Goal: Register for event/course

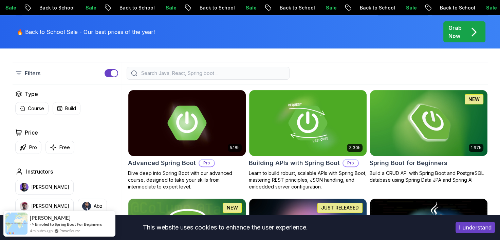
scroll to position [170, 0]
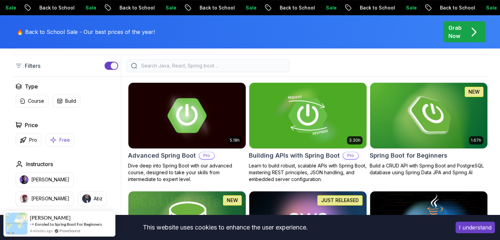
click at [53, 137] on icon "button" at bounding box center [53, 139] width 7 height 7
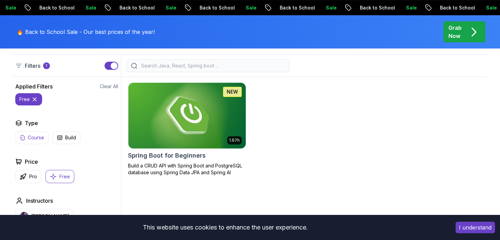
click at [39, 137] on p "Course" at bounding box center [36, 137] width 16 height 7
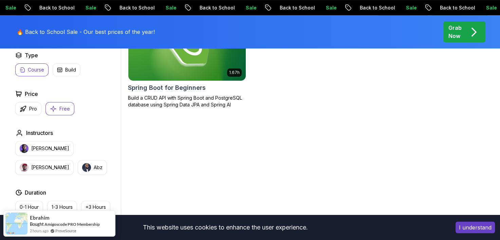
scroll to position [272, 0]
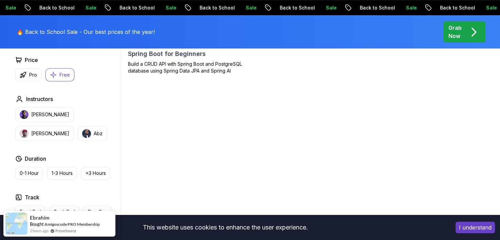
click at [349, 62] on body "Sale Back to School Sale Back to School Sale Back to School Sale Back to School…" at bounding box center [250, 183] width 500 height 910
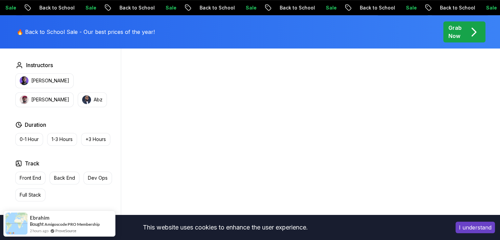
scroll to position [340, 0]
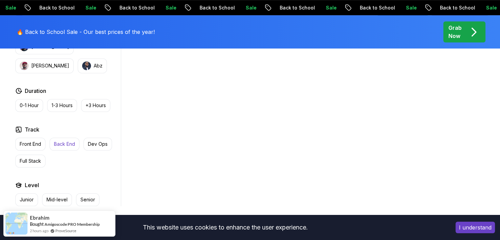
click at [56, 143] on p "Back End" at bounding box center [64, 144] width 21 height 7
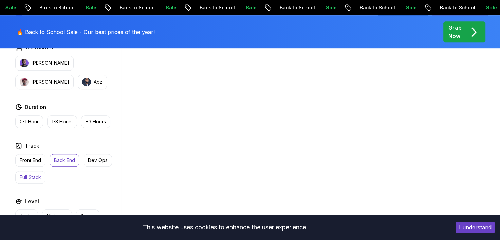
click at [37, 174] on p "Full Stack" at bounding box center [30, 177] width 21 height 7
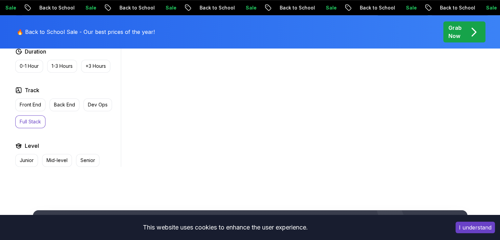
scroll to position [407, 0]
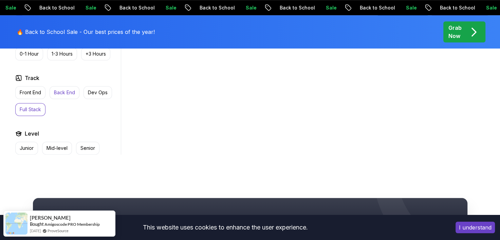
click at [62, 90] on p "Back End" at bounding box center [64, 92] width 21 height 7
click at [23, 142] on button "Junior" at bounding box center [26, 148] width 23 height 13
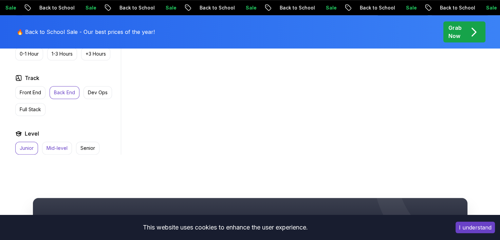
click at [56, 148] on p "Mid-level" at bounding box center [57, 148] width 21 height 7
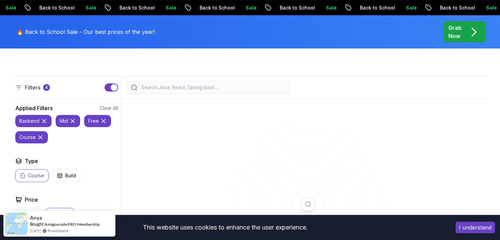
scroll to position [102, 0]
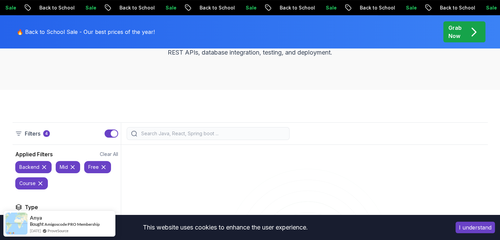
click at [110, 132] on button "button" at bounding box center [112, 134] width 14 height 8
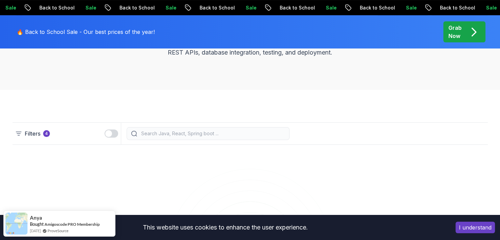
click at [479, 231] on button "I understand" at bounding box center [475, 228] width 39 height 12
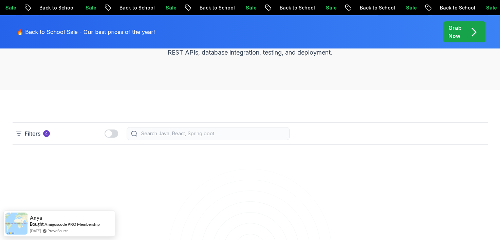
click at [192, 133] on input "search" at bounding box center [212, 133] width 145 height 7
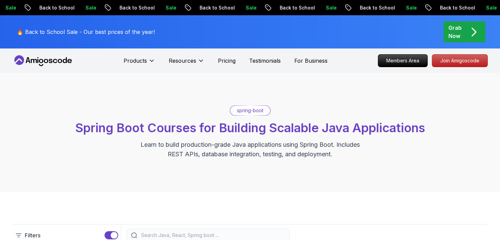
click at [240, 113] on p "spring-boot" at bounding box center [250, 110] width 26 height 7
click at [237, 138] on div "spring-boot Spring Boot Courses for Building Scalable Java Applications Learn t…" at bounding box center [250, 133] width 475 height 54
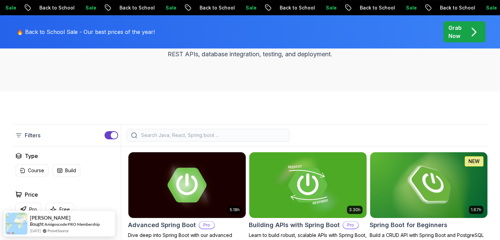
scroll to position [136, 0]
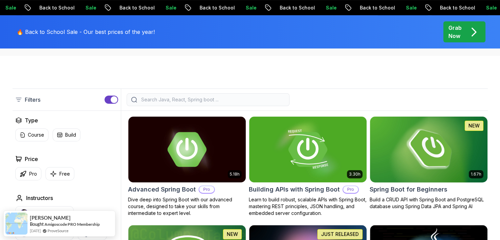
click at [423, 151] on img at bounding box center [428, 149] width 123 height 69
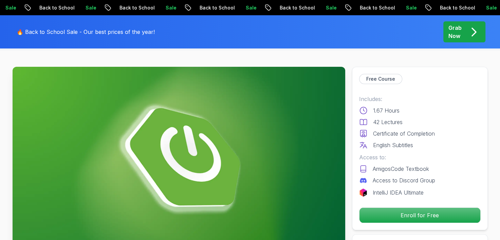
scroll to position [68, 0]
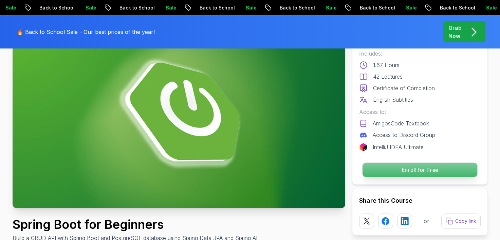
click at [386, 168] on p "Enroll for Free" at bounding box center [419, 170] width 115 height 14
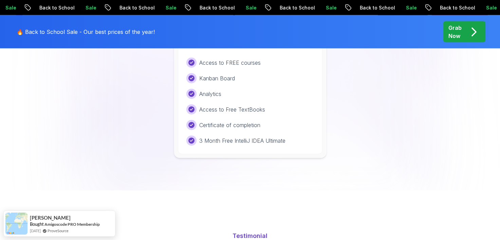
scroll to position [1448, 0]
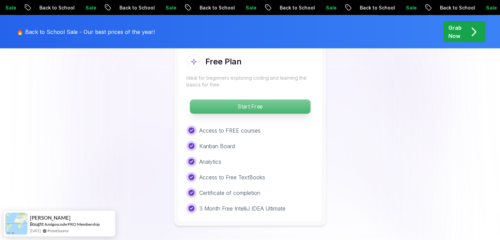
click at [270, 100] on p "Start Free" at bounding box center [250, 107] width 121 height 14
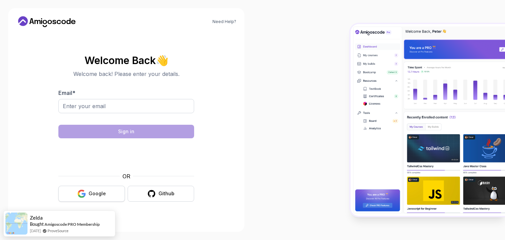
click at [114, 191] on button "Google" at bounding box center [91, 194] width 67 height 16
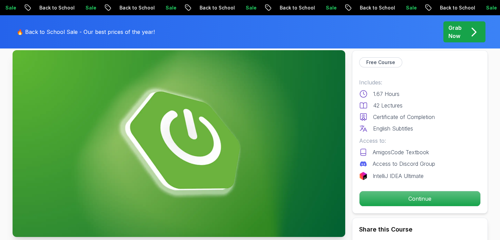
scroll to position [34, 0]
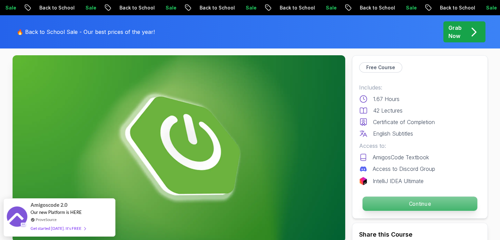
click at [383, 206] on p "Continue" at bounding box center [419, 204] width 115 height 14
